Goal: Information Seeking & Learning: Find specific fact

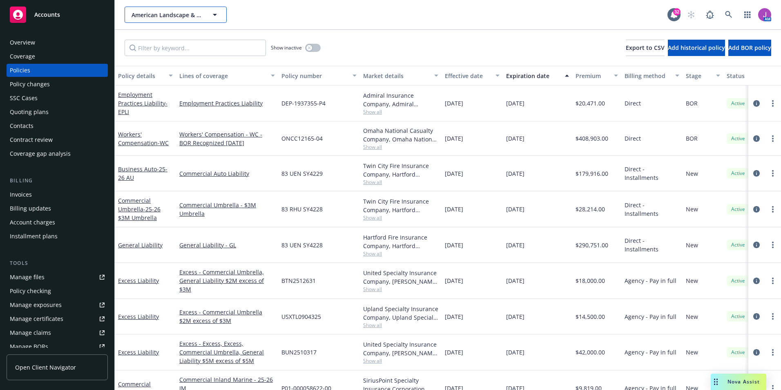
click at [176, 17] on span "American Landscape & Maintenance, Inc." at bounding box center [167, 15] width 71 height 9
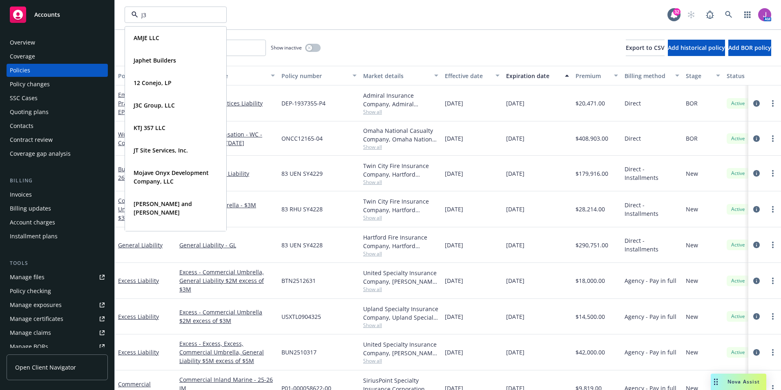
type input "J3C"
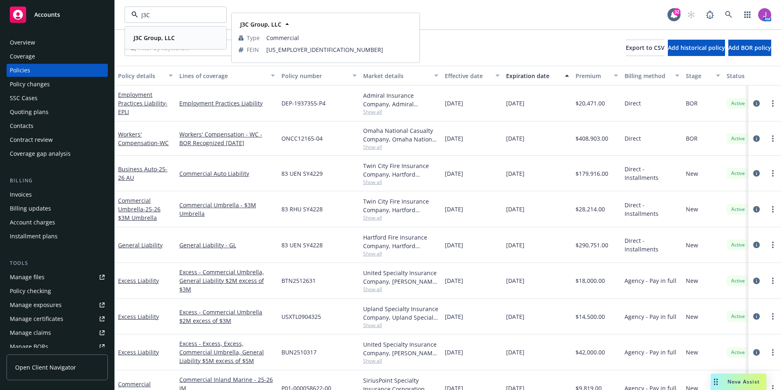
click at [144, 40] on strong "J3C Group, LLC" at bounding box center [154, 38] width 41 height 8
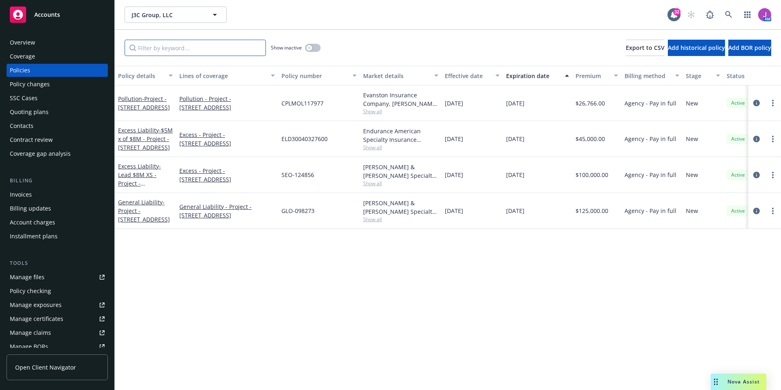
click at [185, 45] on input "Filter by keyword..." at bounding box center [195, 48] width 141 height 16
paste input "CPLMOL117977"
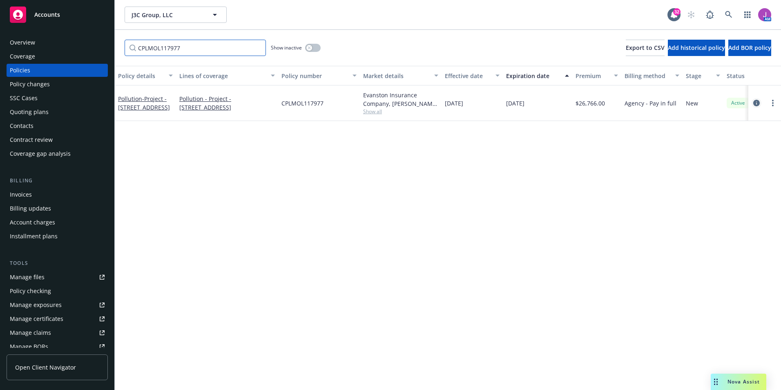
type input "CPLMOL117977"
click at [758, 103] on icon "circleInformation" at bounding box center [757, 103] width 7 height 7
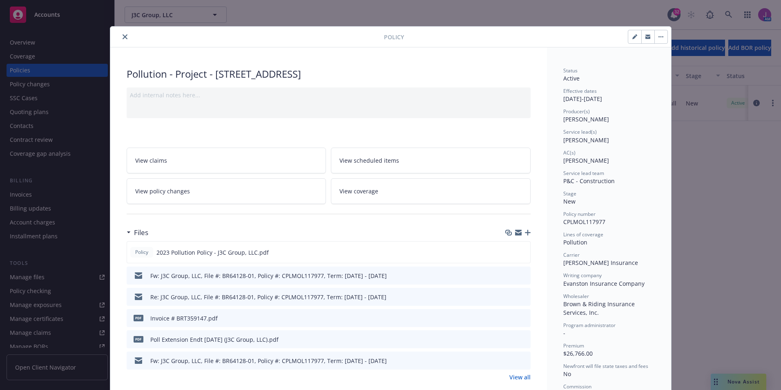
click at [156, 193] on span "View policy changes" at bounding box center [162, 191] width 55 height 9
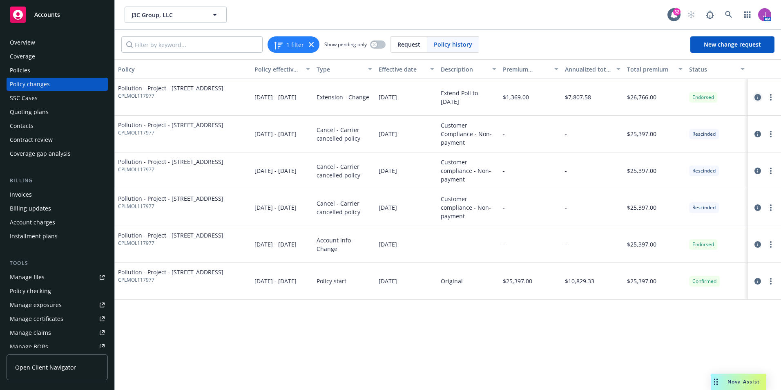
click at [753, 98] on link "circleInformation" at bounding box center [758, 97] width 10 height 10
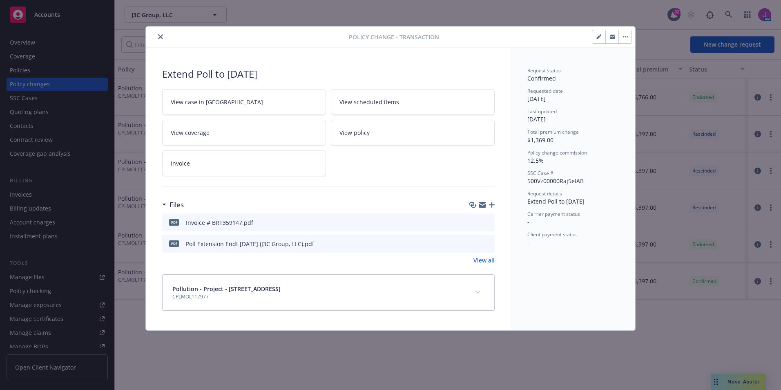
click at [489, 221] on icon "preview file" at bounding box center [486, 222] width 7 height 6
click at [159, 39] on icon "close" at bounding box center [160, 36] width 5 height 5
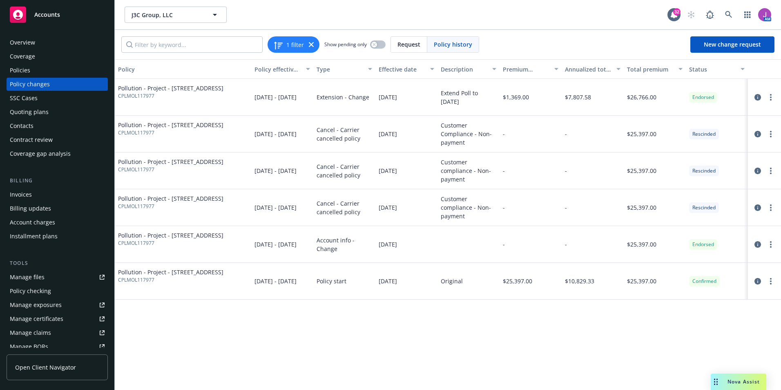
click at [55, 200] on div "Invoices" at bounding box center [57, 194] width 95 height 13
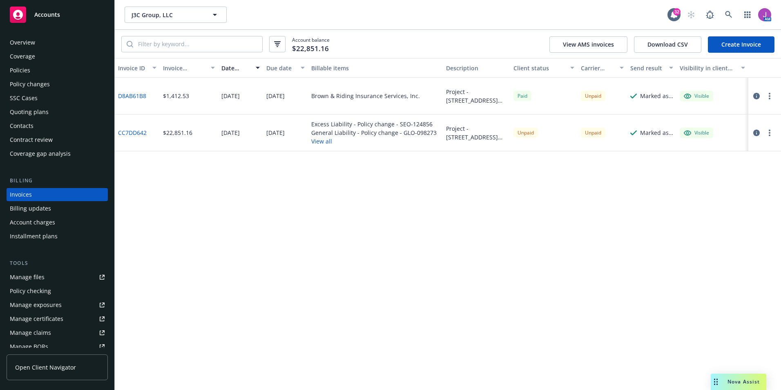
click at [326, 142] on button "View all" at bounding box center [373, 141] width 125 height 9
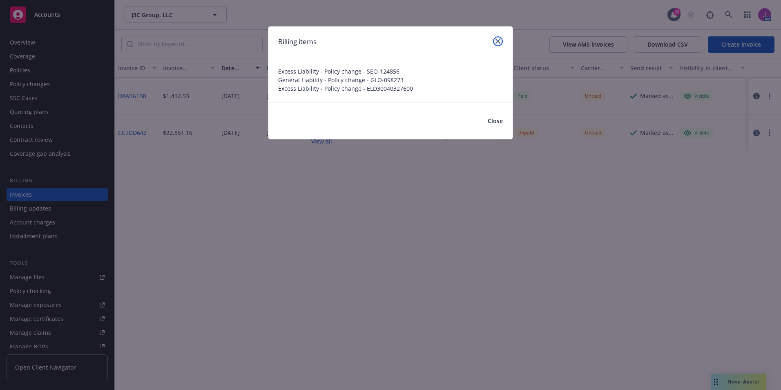
click at [502, 41] on link "close" at bounding box center [498, 41] width 10 height 10
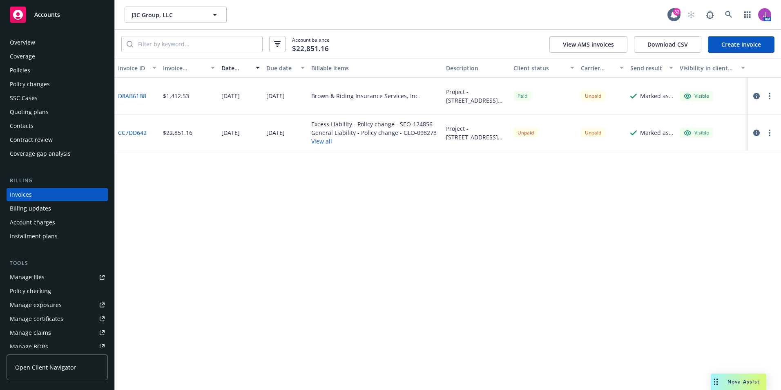
click at [123, 96] on link "D8AB61B8" at bounding box center [132, 96] width 28 height 9
click at [40, 89] on div "Policy changes" at bounding box center [30, 84] width 40 height 13
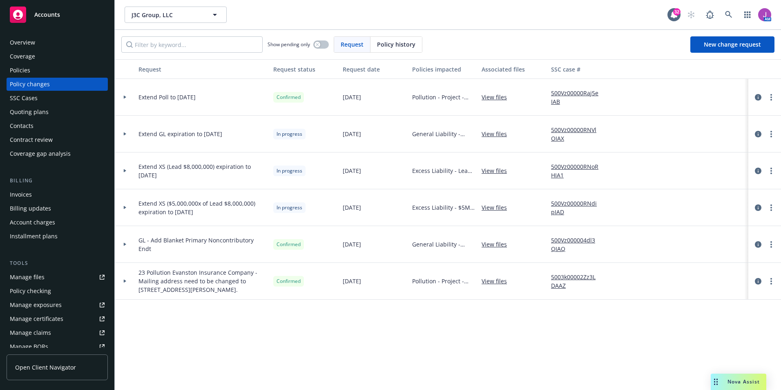
click at [494, 96] on link "View files" at bounding box center [498, 97] width 32 height 9
click at [34, 191] on div "Invoices" at bounding box center [57, 194] width 95 height 13
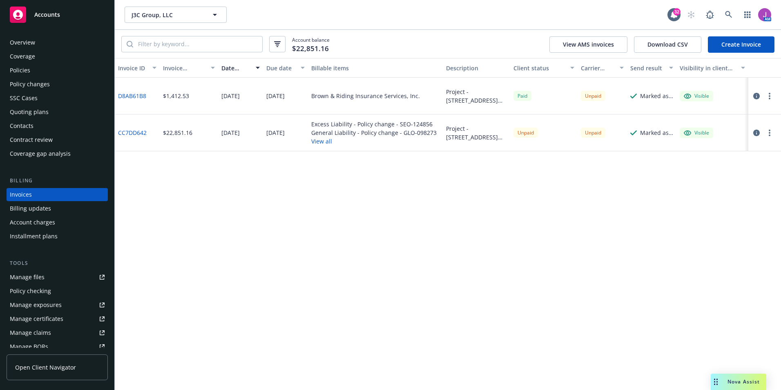
click at [755, 96] on icon "button" at bounding box center [757, 96] width 7 height 7
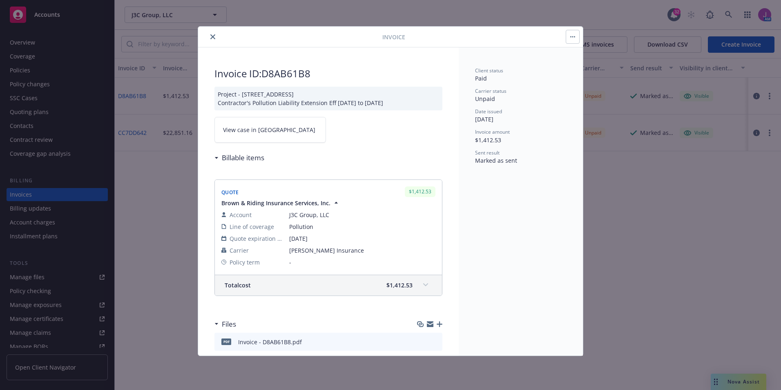
click at [241, 130] on span "View case in SSC" at bounding box center [269, 129] width 92 height 9
click at [212, 34] on button "close" at bounding box center [213, 37] width 10 height 10
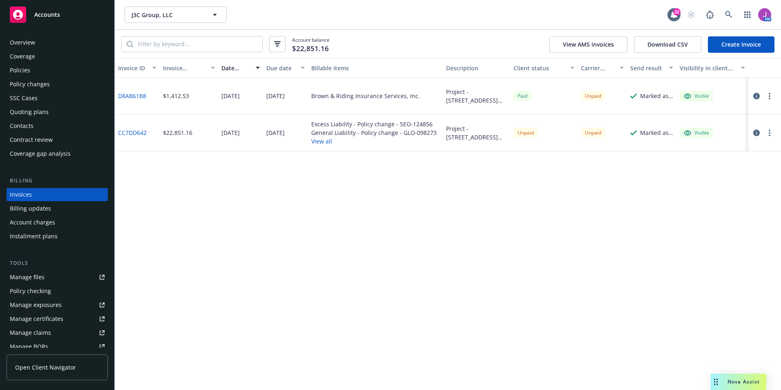
click at [39, 76] on div "Policies" at bounding box center [57, 70] width 95 height 13
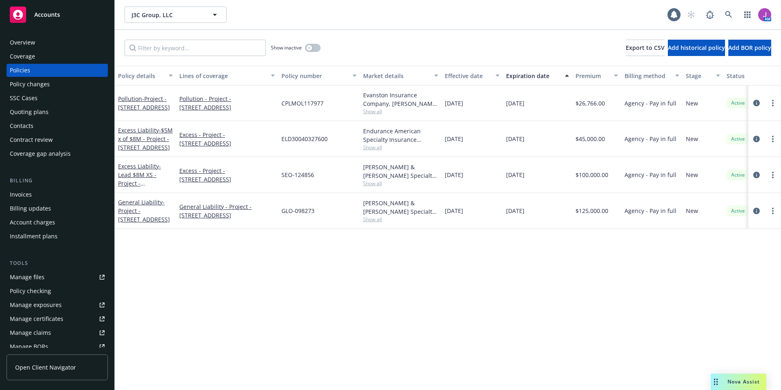
click at [36, 85] on div "Policy changes" at bounding box center [30, 84] width 40 height 13
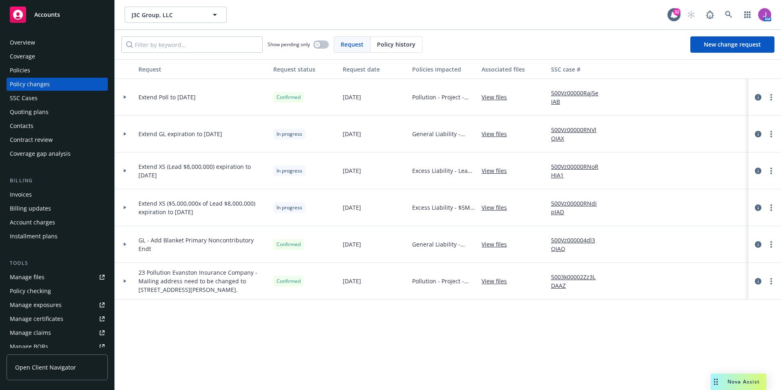
click at [561, 95] on link "500Vz00000Raj5eIAB" at bounding box center [578, 97] width 55 height 17
click at [125, 99] on div at bounding box center [125, 97] width 20 height 37
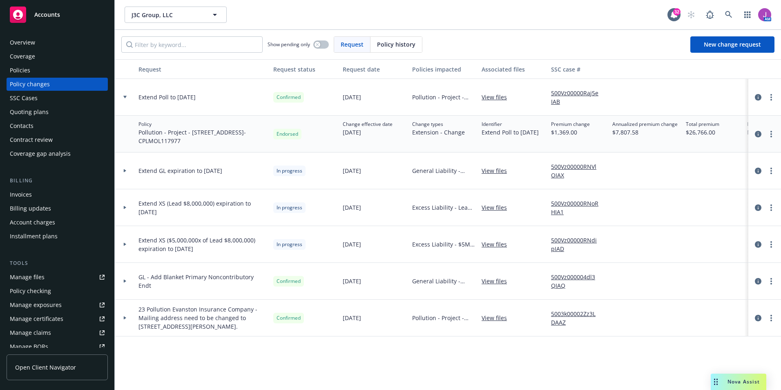
click at [501, 97] on link "View files" at bounding box center [498, 97] width 32 height 9
click at [492, 99] on link "View files" at bounding box center [498, 97] width 32 height 9
click at [770, 101] on link "more" at bounding box center [772, 97] width 10 height 10
click at [128, 101] on div at bounding box center [125, 97] width 20 height 37
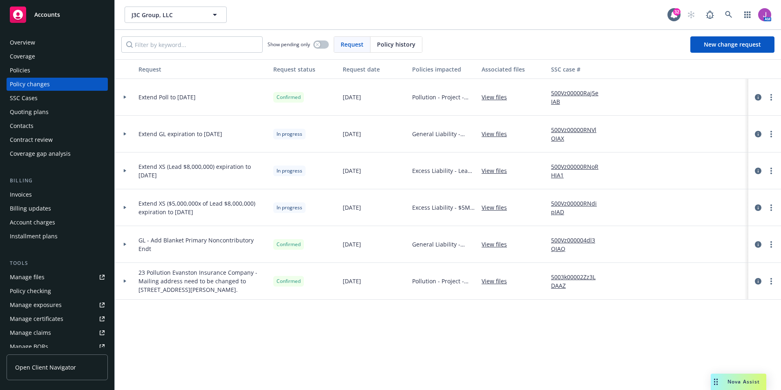
click at [580, 130] on link "500Vz00000RNVlOIAX" at bounding box center [578, 133] width 55 height 17
click at [569, 165] on link "500Vz00000RNoRHIA1" at bounding box center [578, 170] width 55 height 17
click at [576, 204] on link "500Vz00000RNdipIAD" at bounding box center [578, 207] width 55 height 17
click at [35, 71] on div "Policies" at bounding box center [57, 70] width 95 height 13
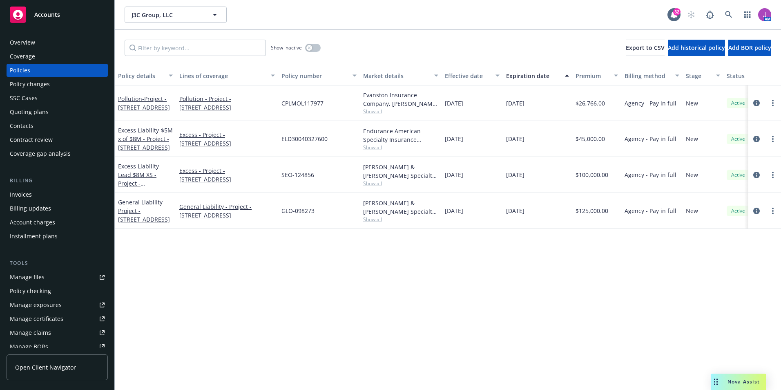
click at [40, 42] on div "Overview" at bounding box center [57, 42] width 95 height 13
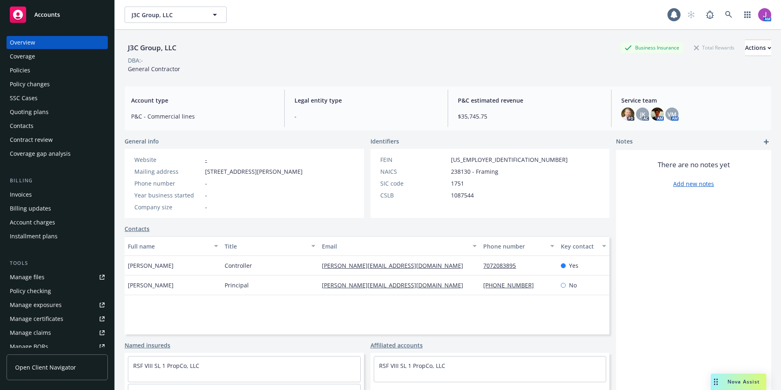
click at [63, 66] on div "Policies" at bounding box center [57, 70] width 95 height 13
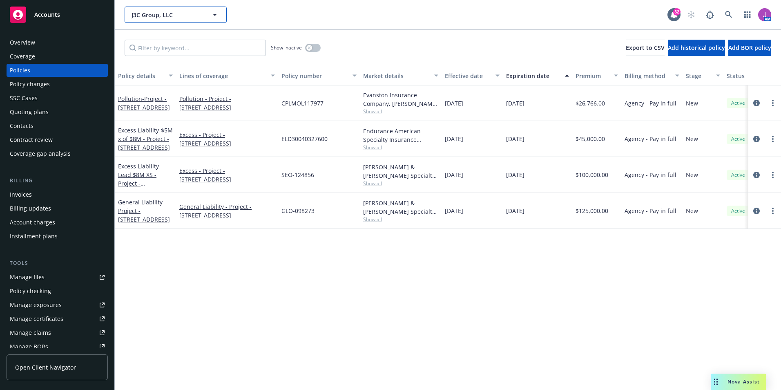
click at [164, 15] on span "J3C Group, LLC" at bounding box center [167, 15] width 71 height 9
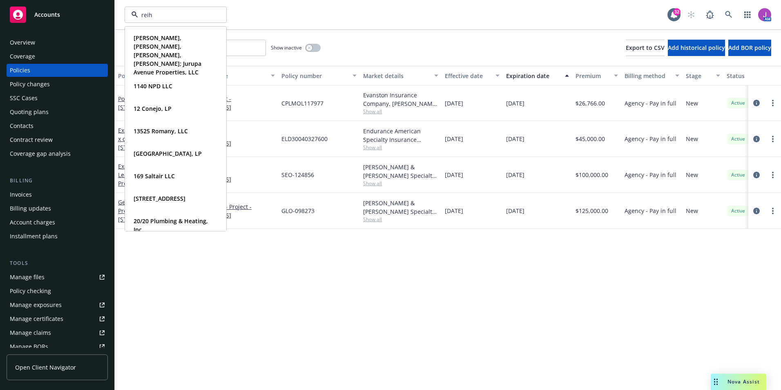
type input "reihl"
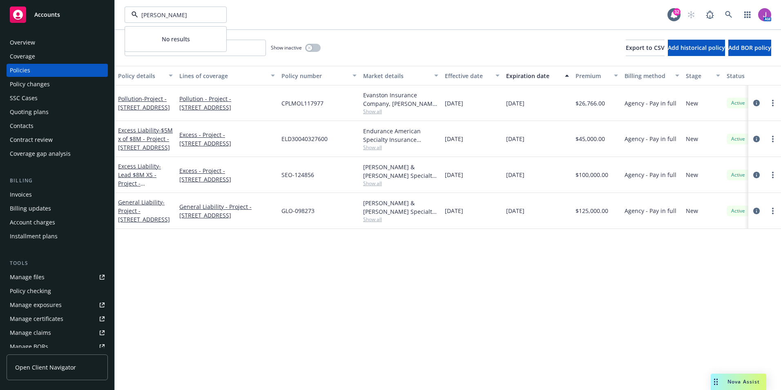
drag, startPoint x: 161, startPoint y: 14, endPoint x: 123, endPoint y: 7, distance: 38.2
click at [124, 10] on div "reihl No results 32 AM" at bounding box center [448, 14] width 666 height 29
type input "riehl"
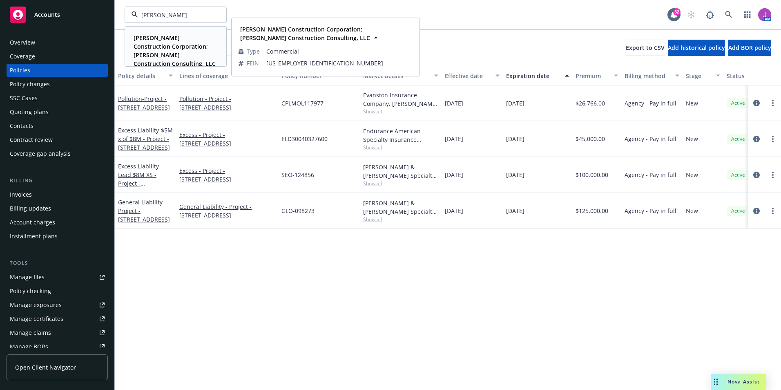
click at [163, 42] on span "Riehl Construction Corporation; Riehl Construction Consulting, LLC" at bounding box center [175, 51] width 83 height 34
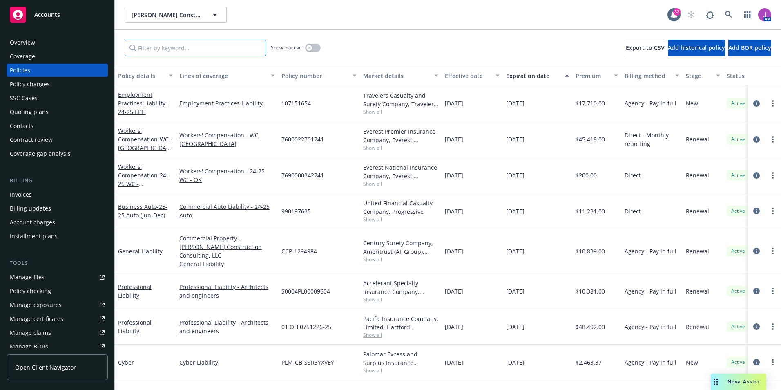
click at [209, 48] on input "Filter by keyword..." at bounding box center [195, 48] width 141 height 16
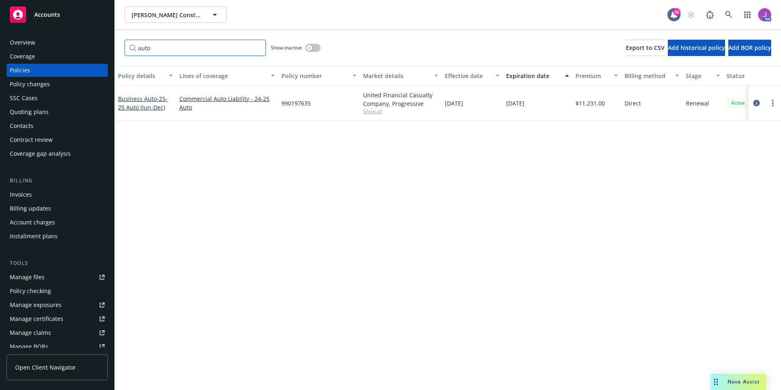
type input "auto"
drag, startPoint x: 281, startPoint y: 103, endPoint x: 321, endPoint y: 109, distance: 40.9
click at [321, 109] on div "990197635" at bounding box center [319, 103] width 82 height 36
copy span "990197635"
click at [378, 112] on span "Show all" at bounding box center [400, 111] width 75 height 7
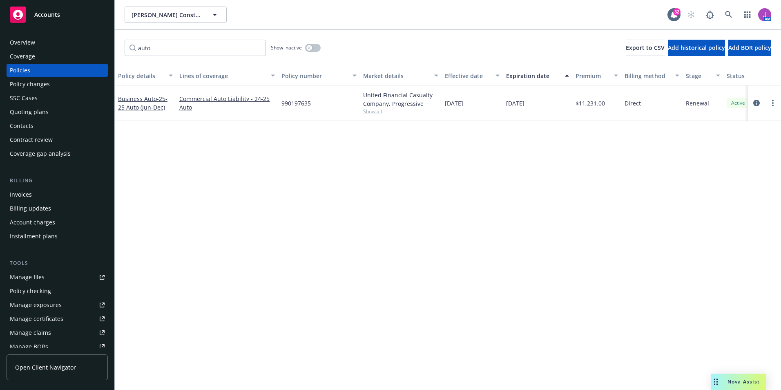
click at [292, 101] on span "990197635" at bounding box center [296, 103] width 29 height 9
copy span "990197635"
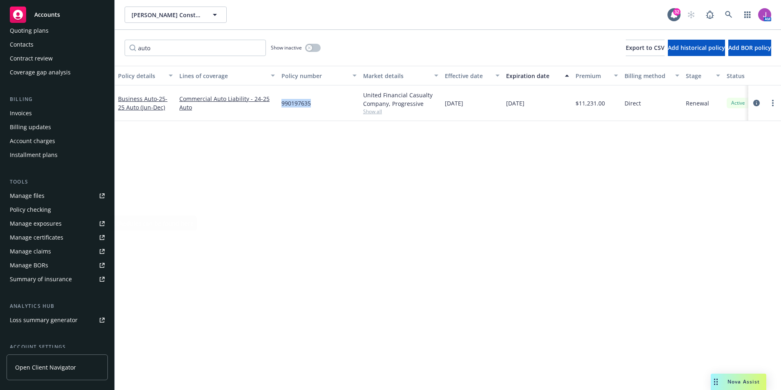
scroll to position [82, 0]
click at [45, 222] on div "Manage exposures" at bounding box center [36, 223] width 52 height 13
click at [156, 104] on span "- 25-25 Auto (Jun-Dec)" at bounding box center [142, 103] width 49 height 16
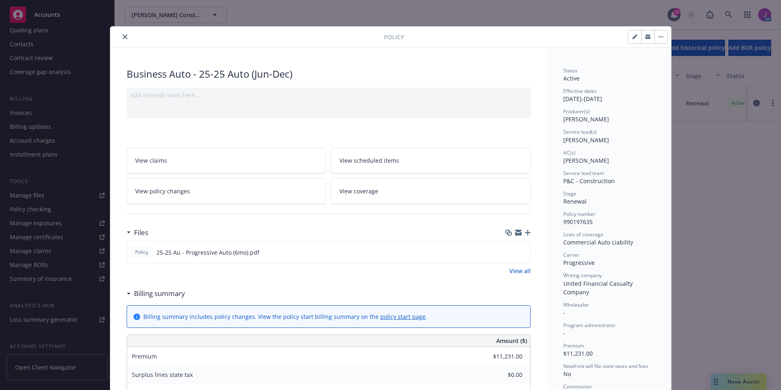
drag, startPoint x: 119, startPoint y: 36, endPoint x: 140, endPoint y: 0, distance: 41.2
click at [123, 36] on icon "close" at bounding box center [125, 36] width 5 height 5
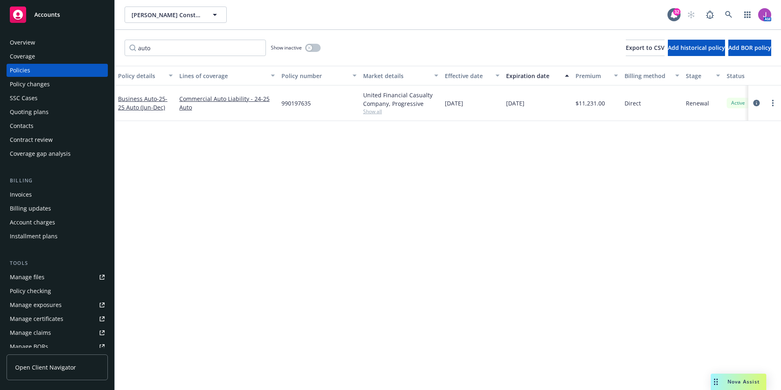
click at [31, 56] on div "Coverage" at bounding box center [22, 56] width 25 height 13
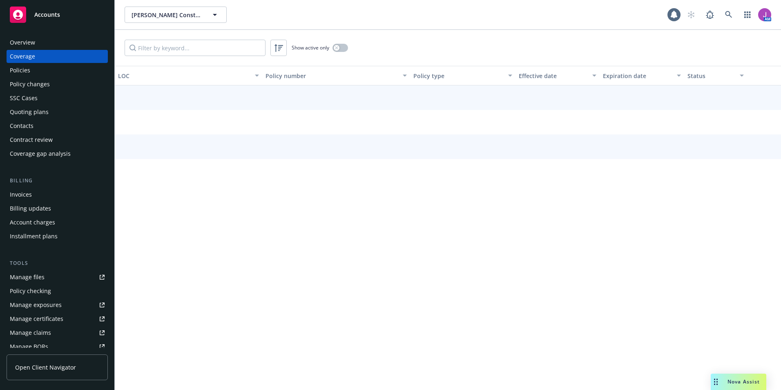
click at [31, 66] on div "Policies" at bounding box center [57, 70] width 95 height 13
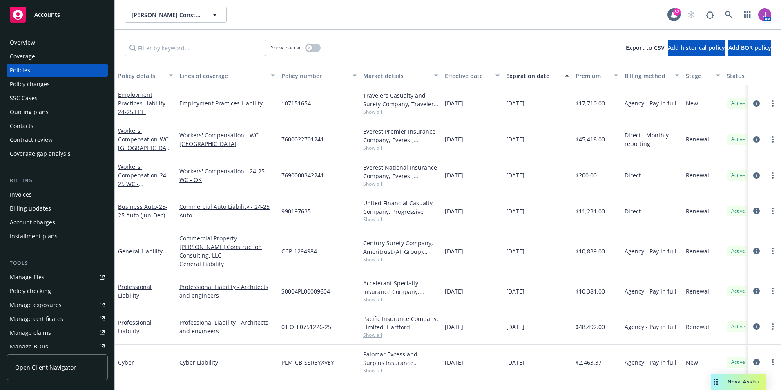
click at [41, 112] on div "Quoting plans" at bounding box center [29, 111] width 39 height 13
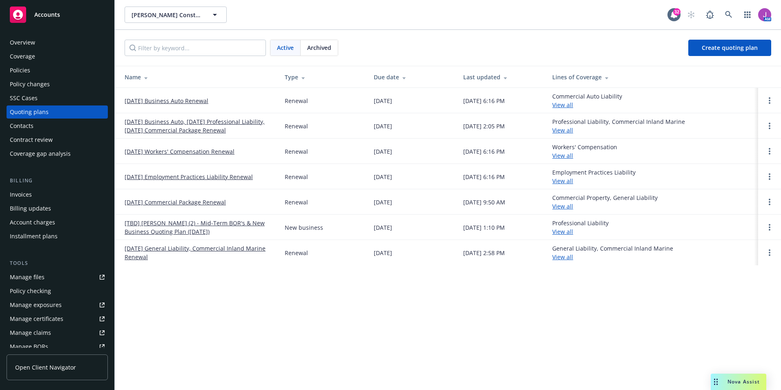
click at [570, 130] on link "View all" at bounding box center [562, 130] width 21 height 8
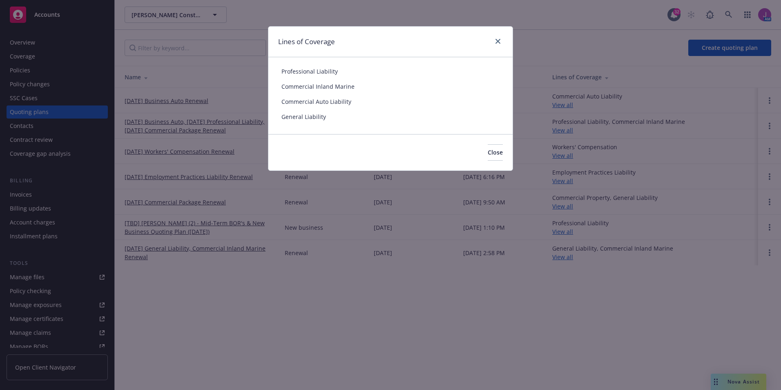
click at [497, 48] on div "Lines of Coverage" at bounding box center [390, 42] width 244 height 31
click at [496, 40] on icon "close" at bounding box center [498, 41] width 5 height 5
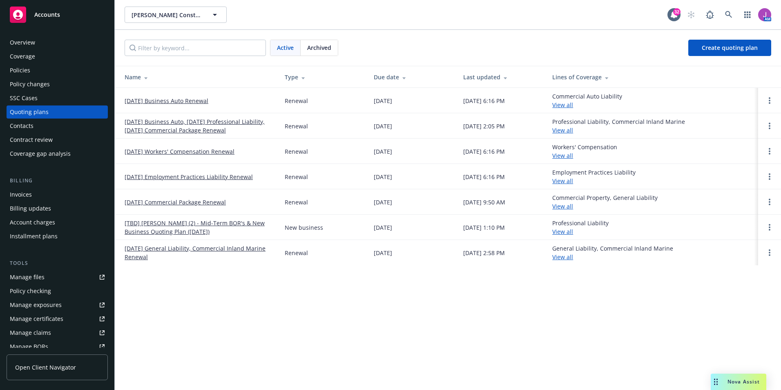
click at [218, 123] on link "06/11/25 Business Auto, 06/05/25 Professional Liability, 06/23/25 Commercial Pa…" at bounding box center [198, 125] width 147 height 17
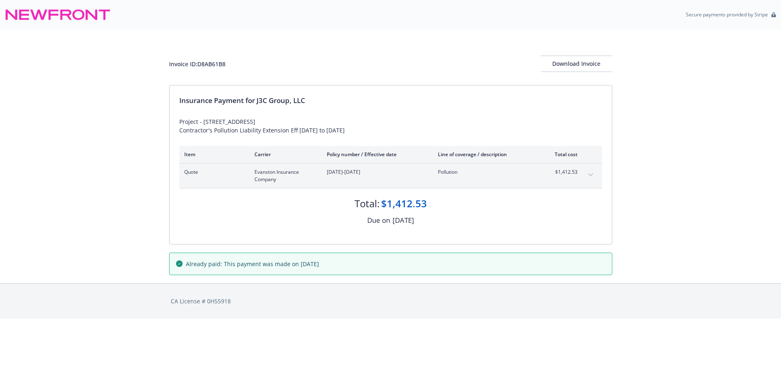
click at [594, 176] on button "expand content" at bounding box center [590, 174] width 13 height 13
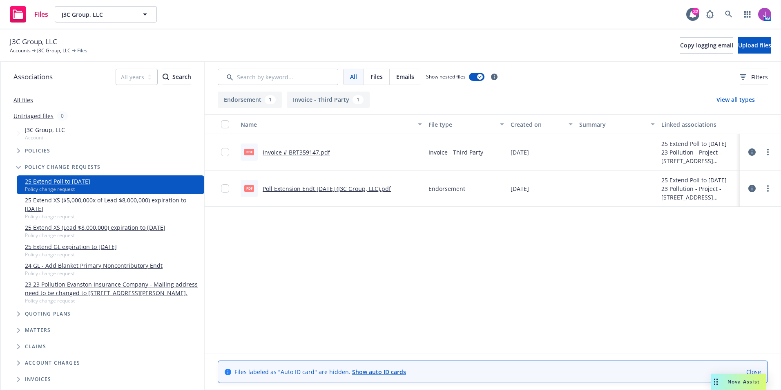
click at [289, 152] on link "Invoice # BRT359147.pdf" at bounding box center [296, 152] width 67 height 8
click at [768, 185] on icon "more" at bounding box center [768, 188] width 2 height 7
click at [721, 224] on link "Download" at bounding box center [731, 221] width 81 height 16
